Goal: Task Accomplishment & Management: Use online tool/utility

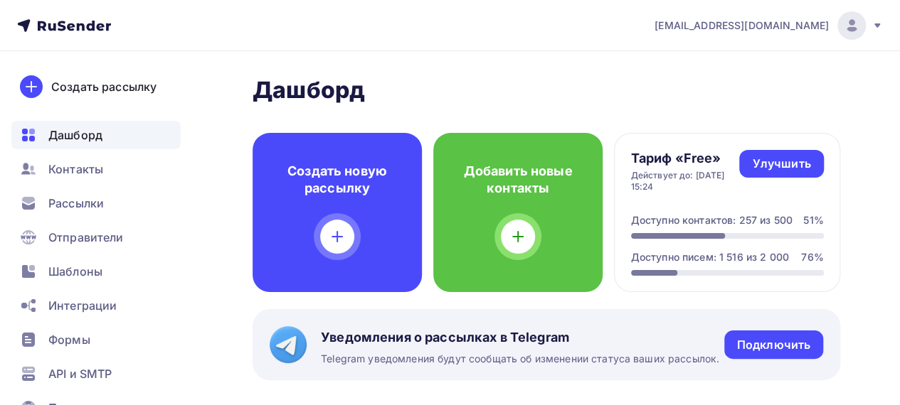
scroll to position [285, 0]
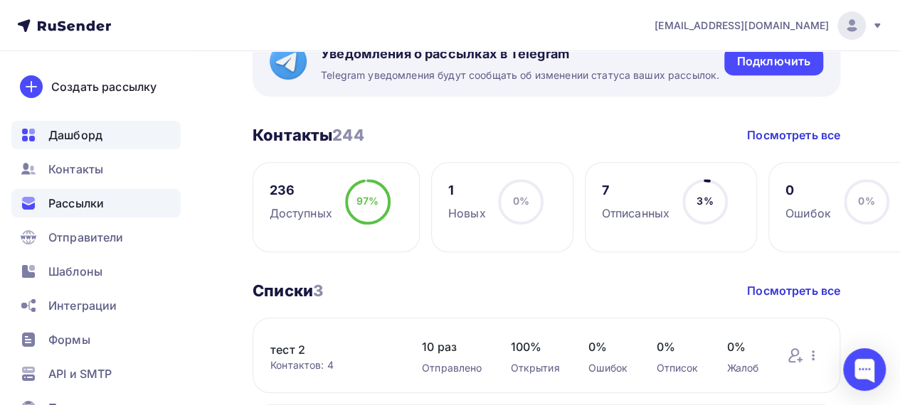
click at [83, 207] on span "Рассылки" at bounding box center [75, 203] width 55 height 17
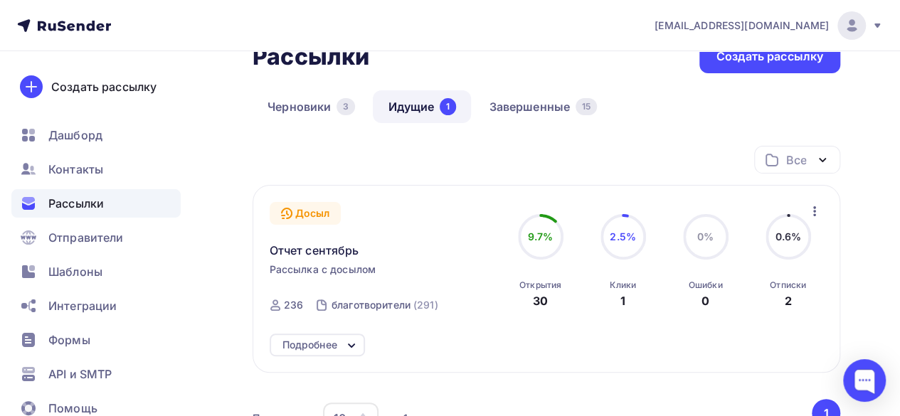
scroll to position [142, 0]
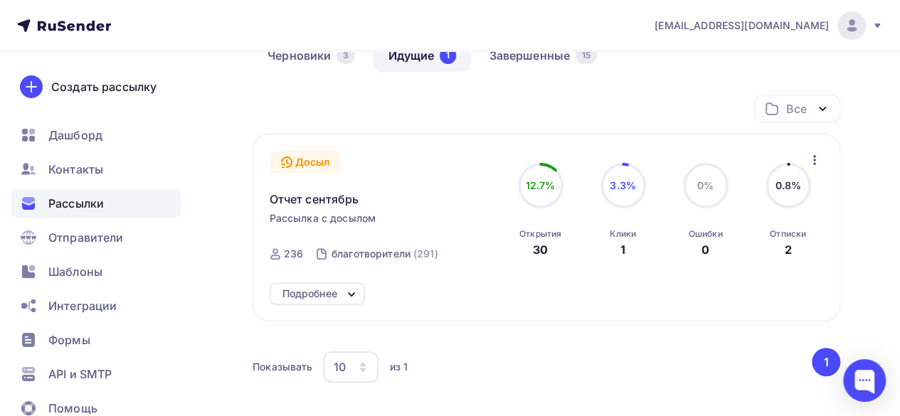
click at [346, 290] on icon at bounding box center [351, 294] width 17 height 17
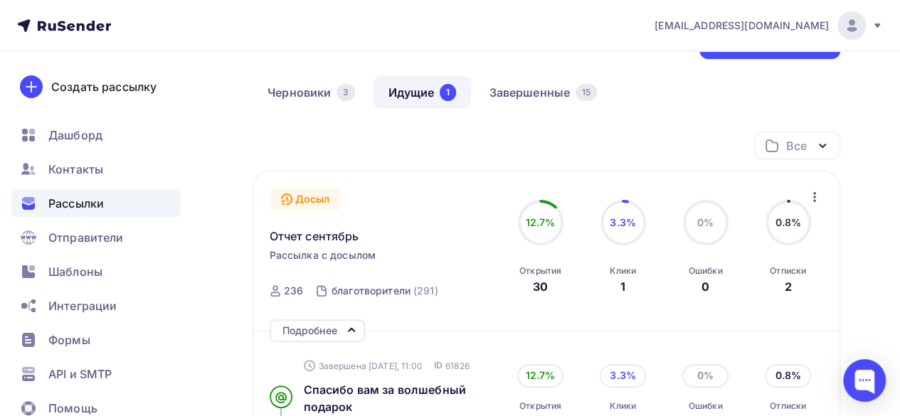
scroll to position [71, 0]
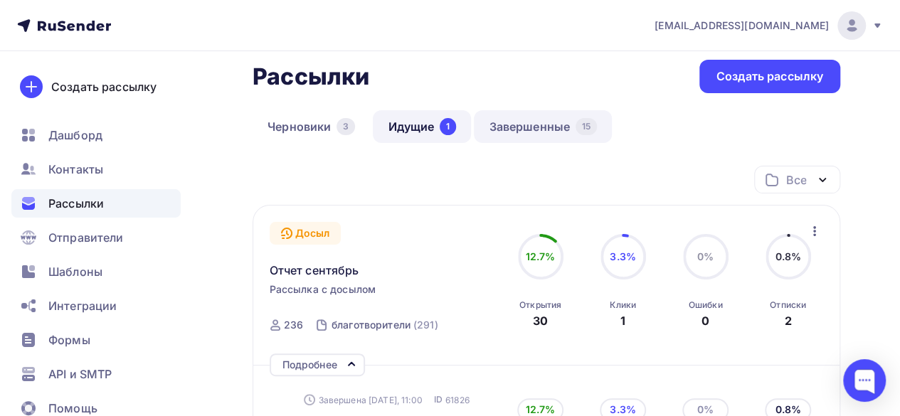
click at [526, 119] on link "Завершенные 15" at bounding box center [543, 126] width 138 height 33
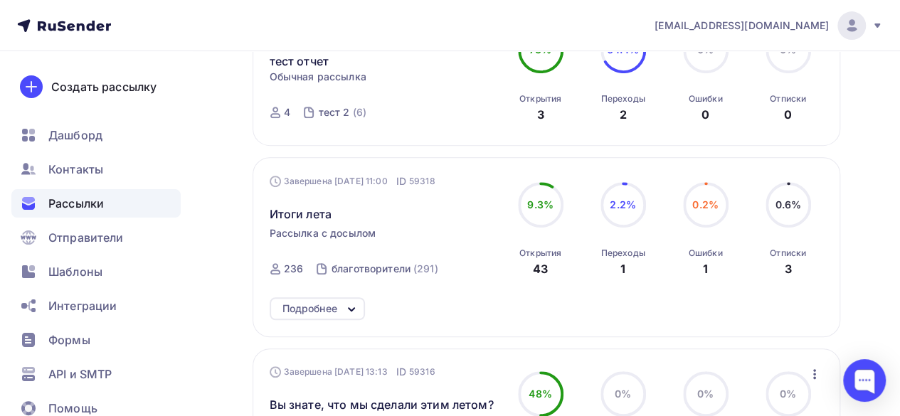
scroll to position [285, 0]
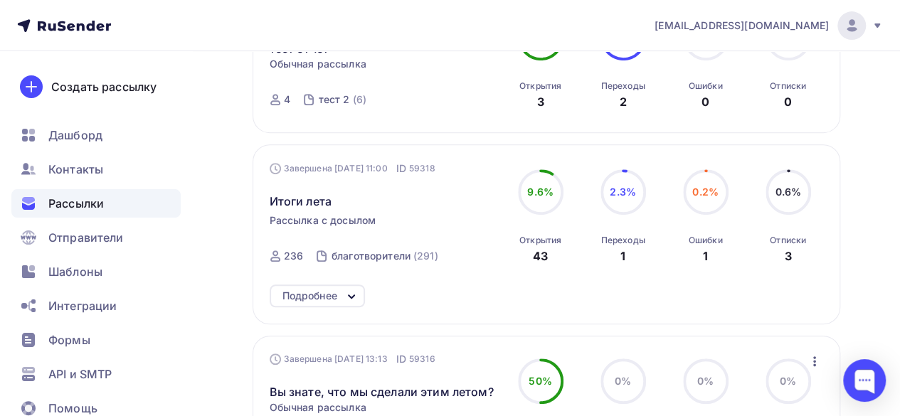
click at [354, 297] on icon at bounding box center [352, 296] width 6 height 3
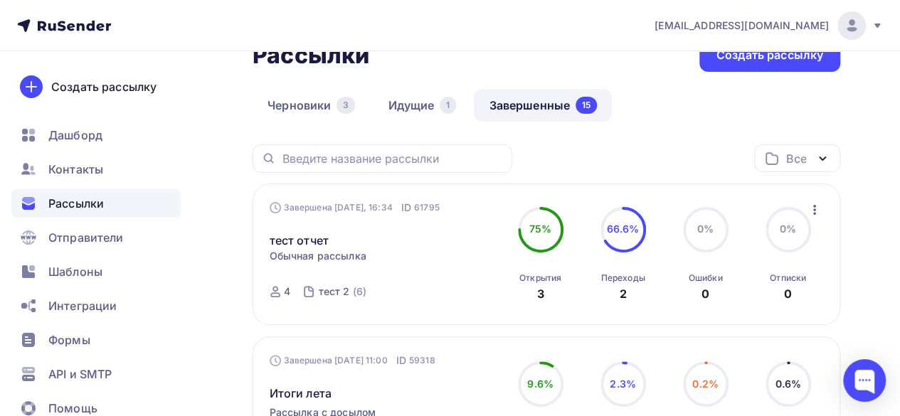
scroll to position [71, 0]
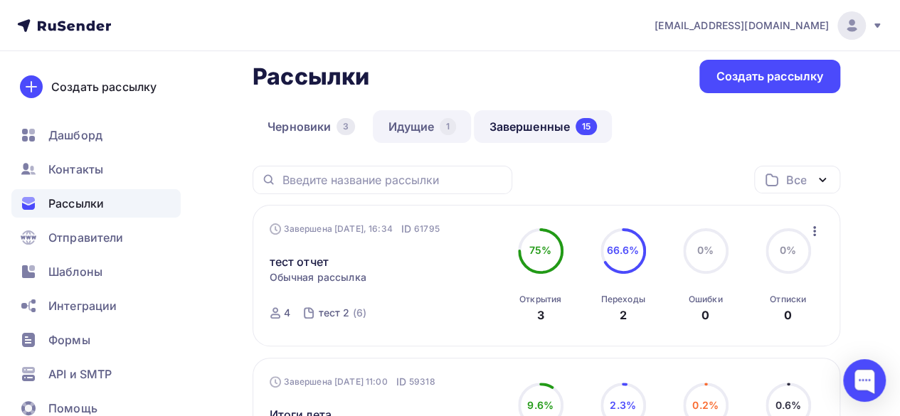
click at [428, 127] on link "Идущие 1" at bounding box center [422, 126] width 98 height 33
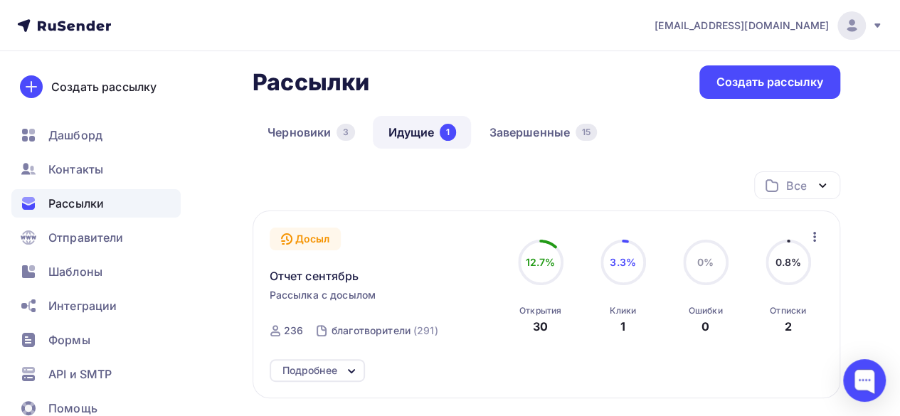
scroll to position [41, 0]
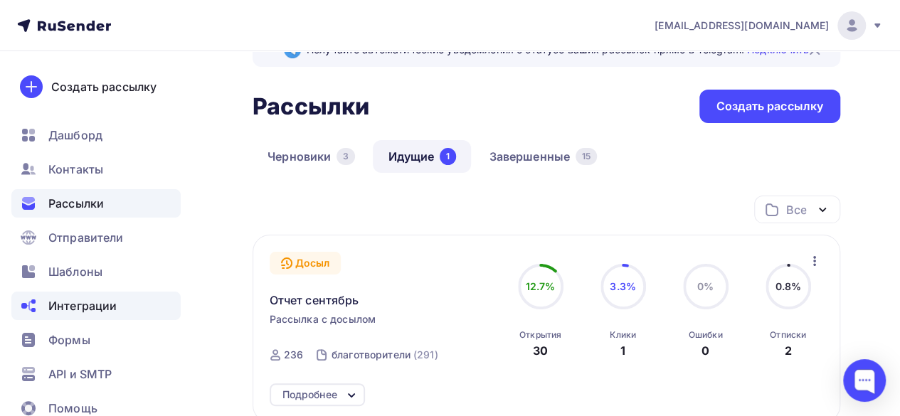
click at [81, 304] on span "Интеграции" at bounding box center [82, 305] width 68 height 17
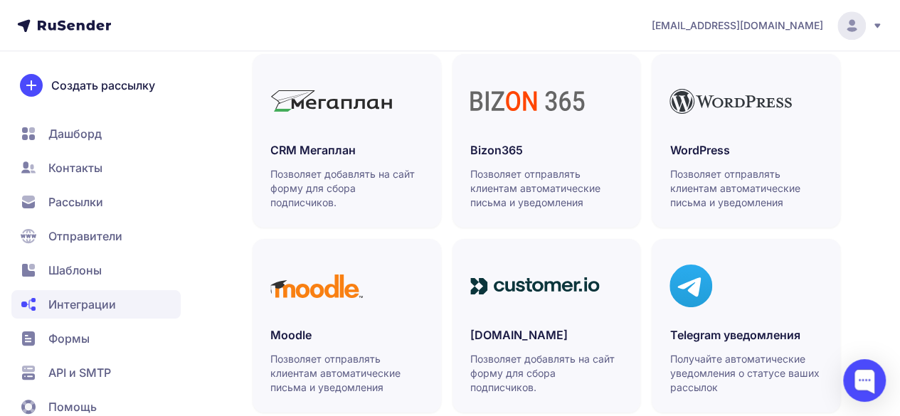
scroll to position [747, 0]
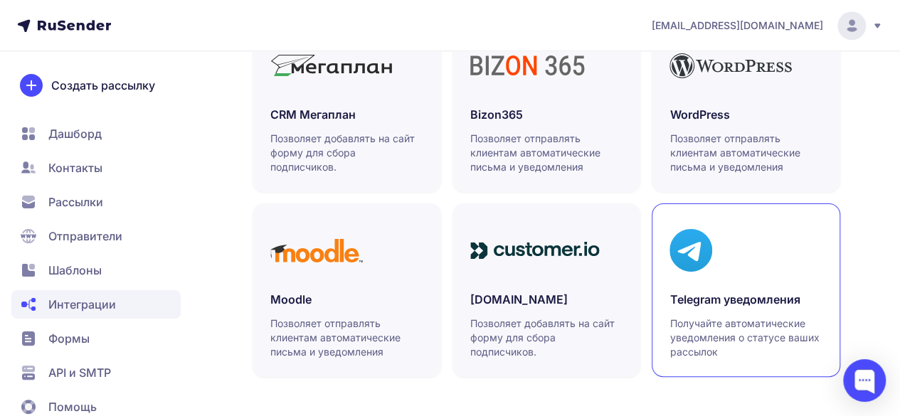
click at [724, 314] on div "Telegram уведомления Получайте автоматические уведомления о статусе ваших рассы…" at bounding box center [745, 325] width 153 height 68
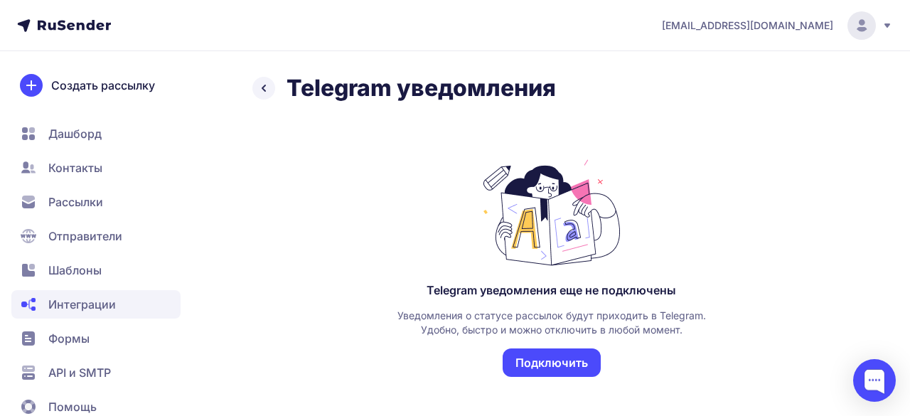
click at [570, 355] on button "Подключить" at bounding box center [552, 363] width 98 height 28
click at [265, 95] on icon at bounding box center [263, 88] width 17 height 17
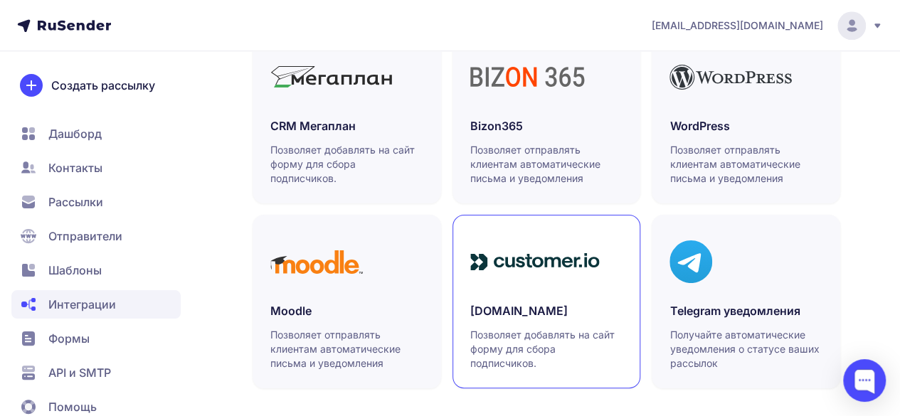
scroll to position [747, 0]
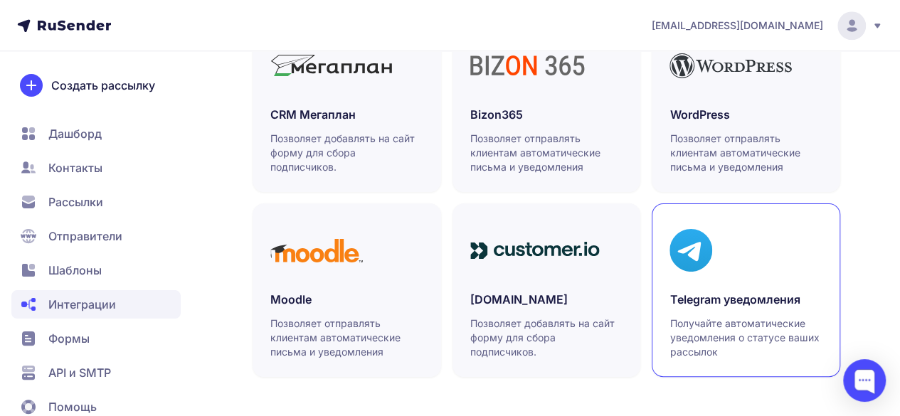
click at [707, 282] on link "Telegram уведомления Получайте автоматические уведомления о статусе ваших рассы…" at bounding box center [746, 290] width 189 height 174
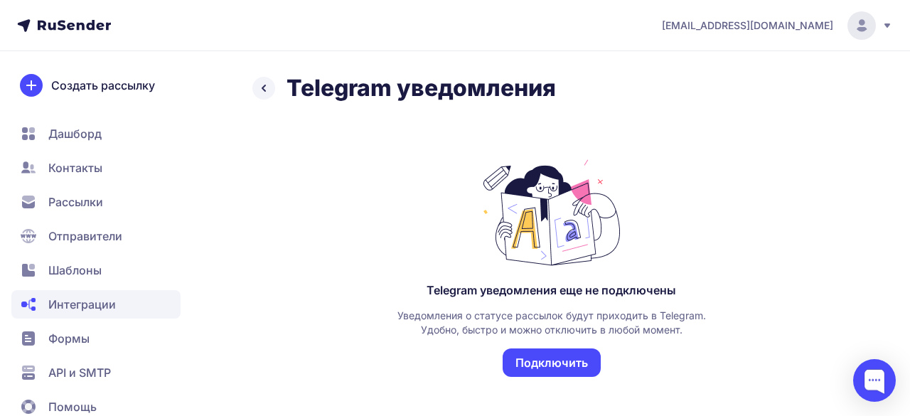
click at [556, 360] on button "Подключить" at bounding box center [552, 363] width 98 height 28
click at [262, 90] on icon at bounding box center [263, 88] width 17 height 17
